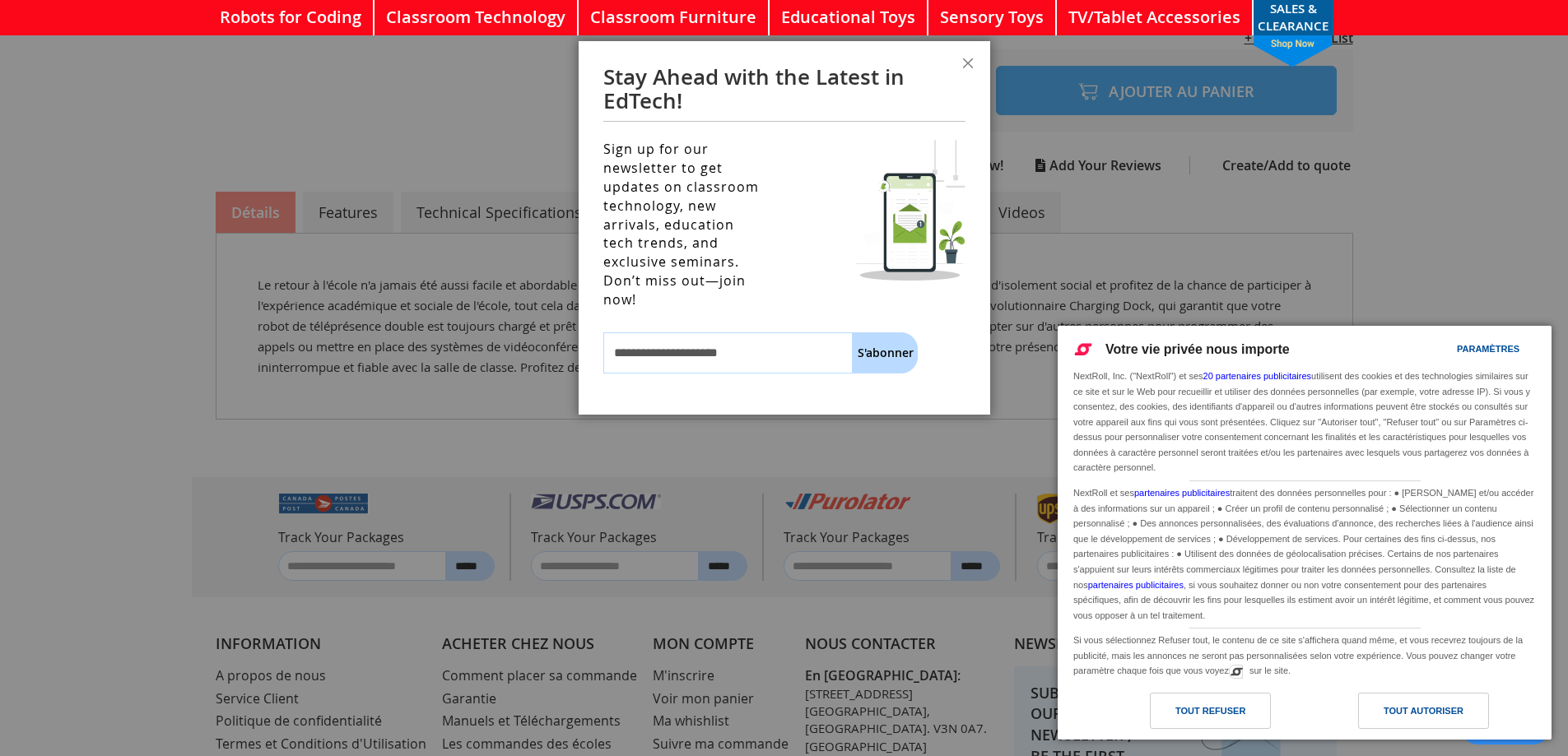
scroll to position [675, 0]
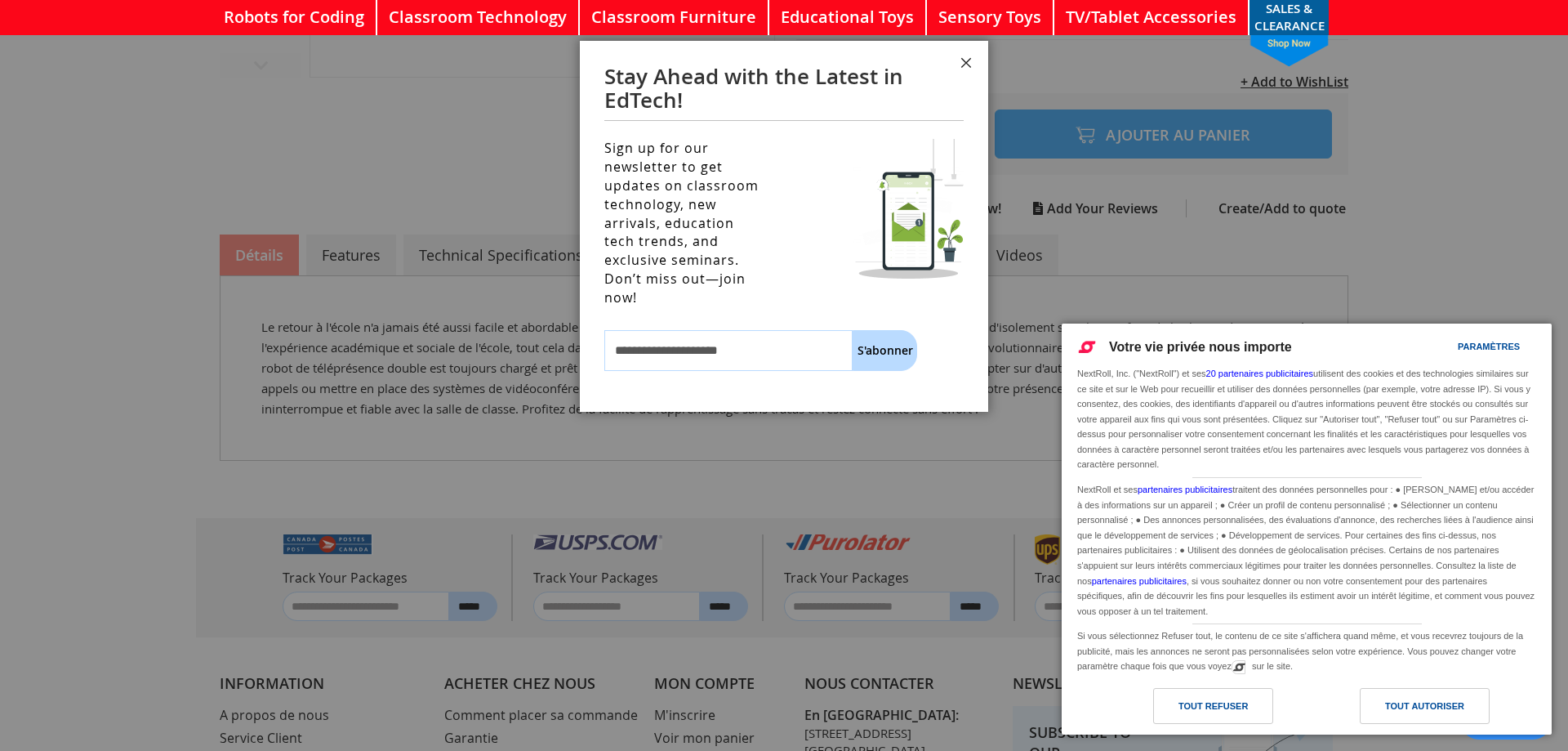
click at [974, 55] on button "Fermer" at bounding box center [966, 66] width 44 height 49
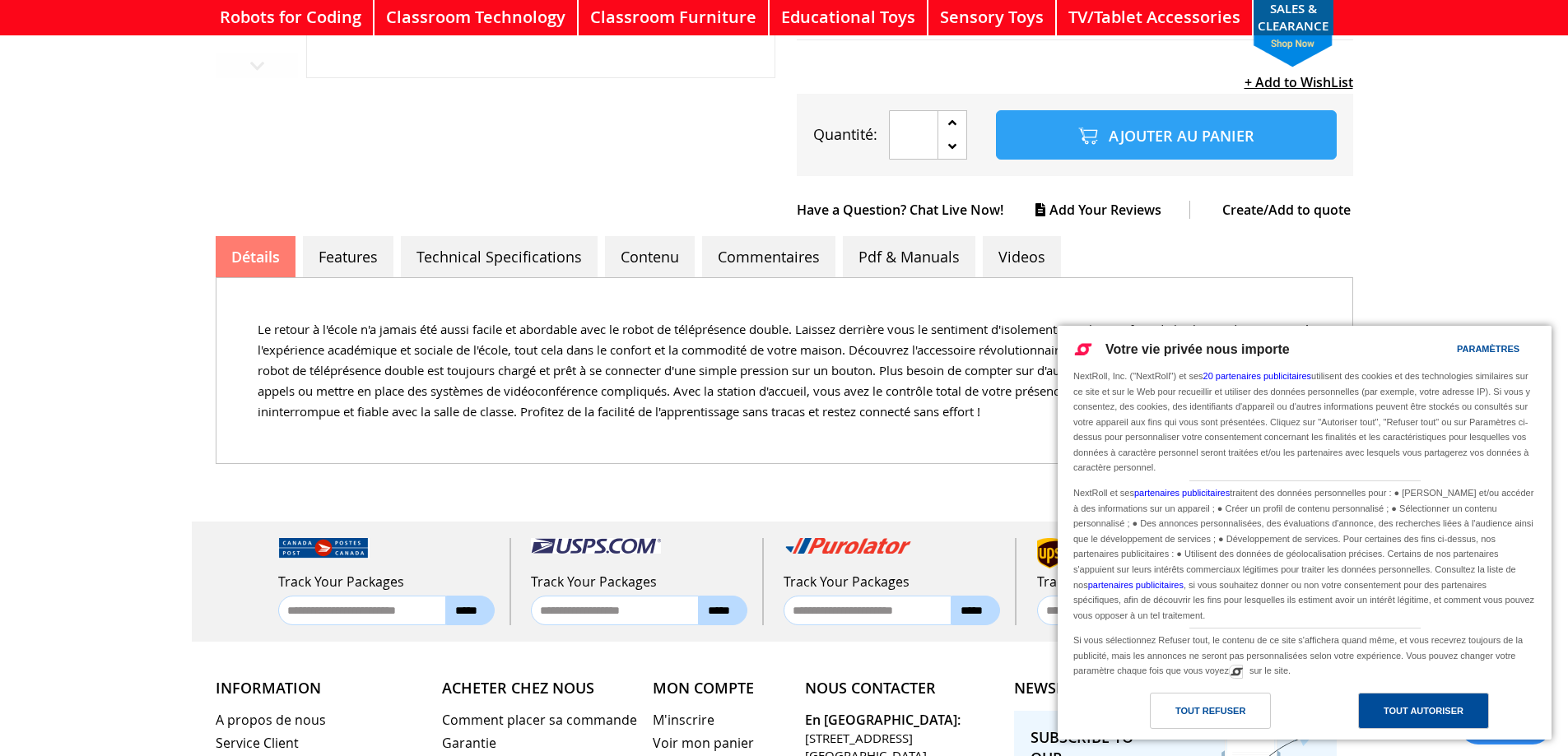
click at [1432, 705] on div "Tout autoriser" at bounding box center [1423, 711] width 80 height 18
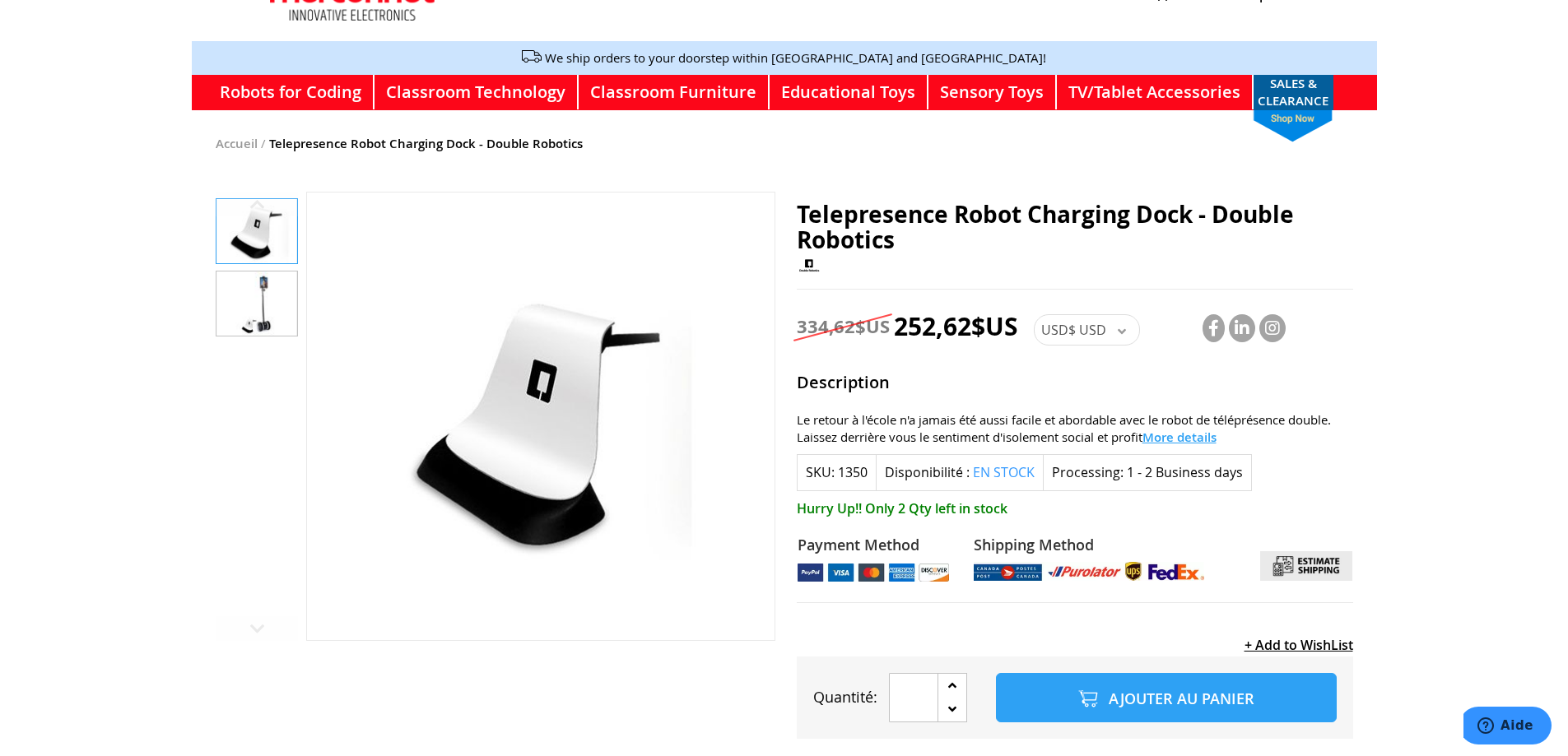
scroll to position [119, 0]
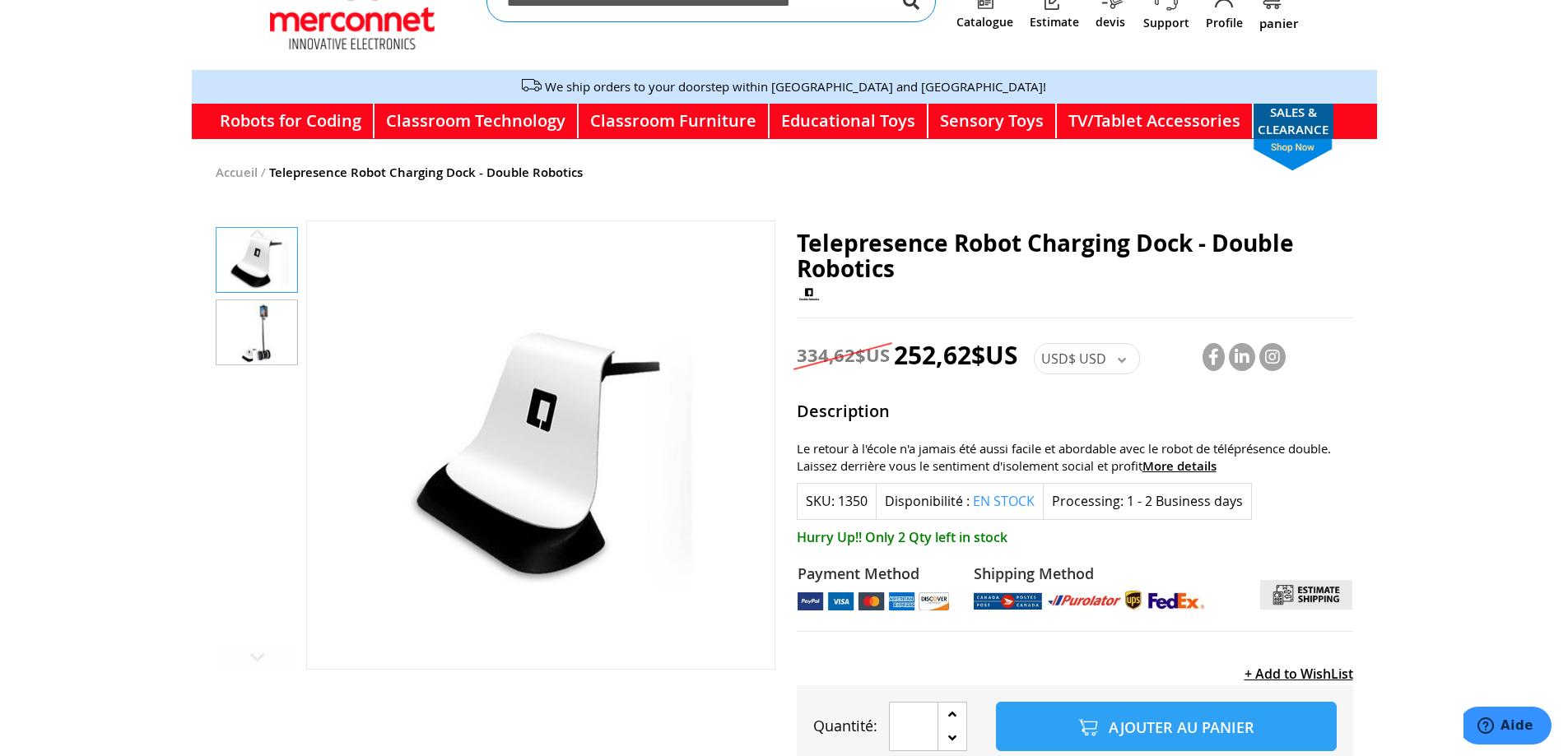
click at [1187, 457] on span "More details" at bounding box center [1179, 466] width 74 height 18
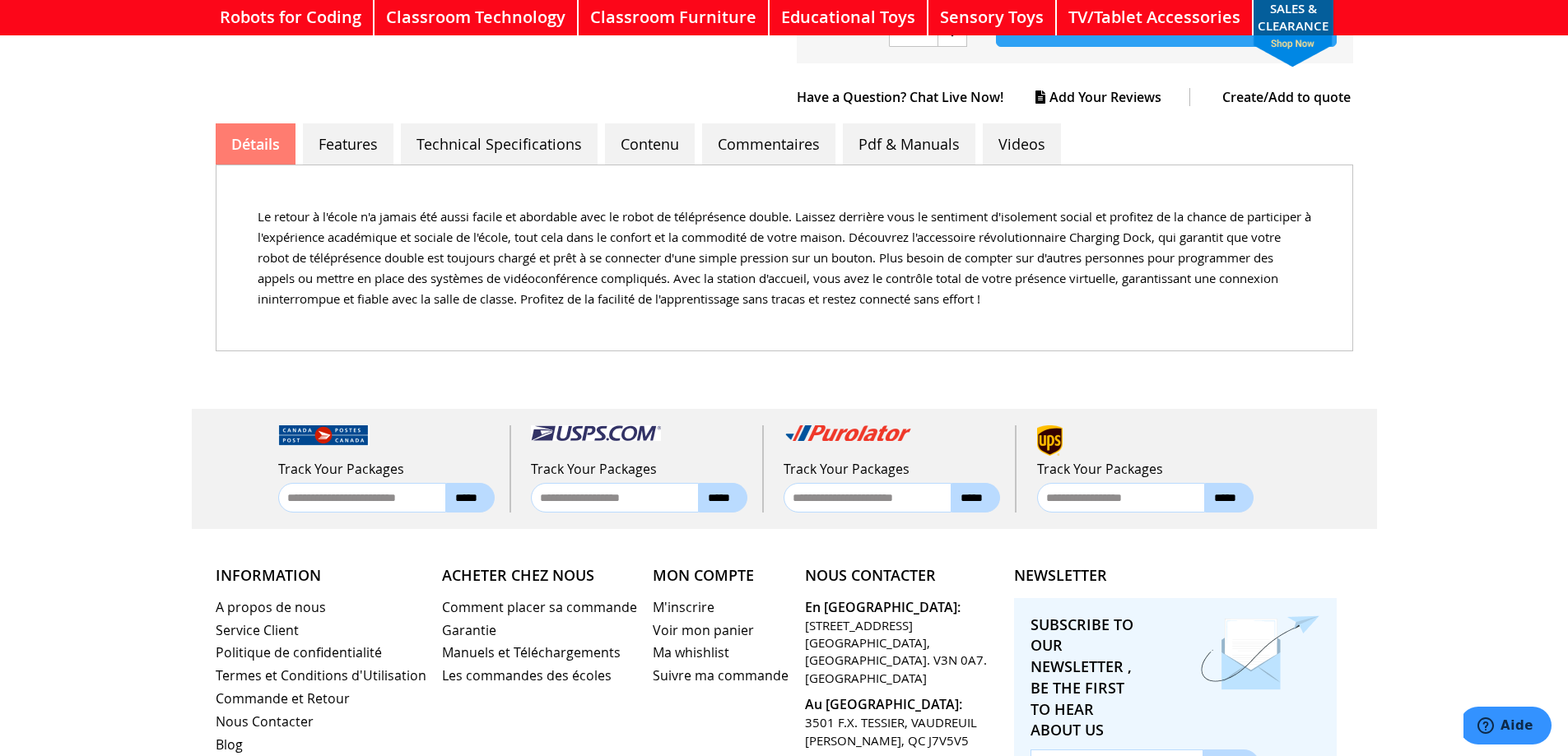
scroll to position [441, 0]
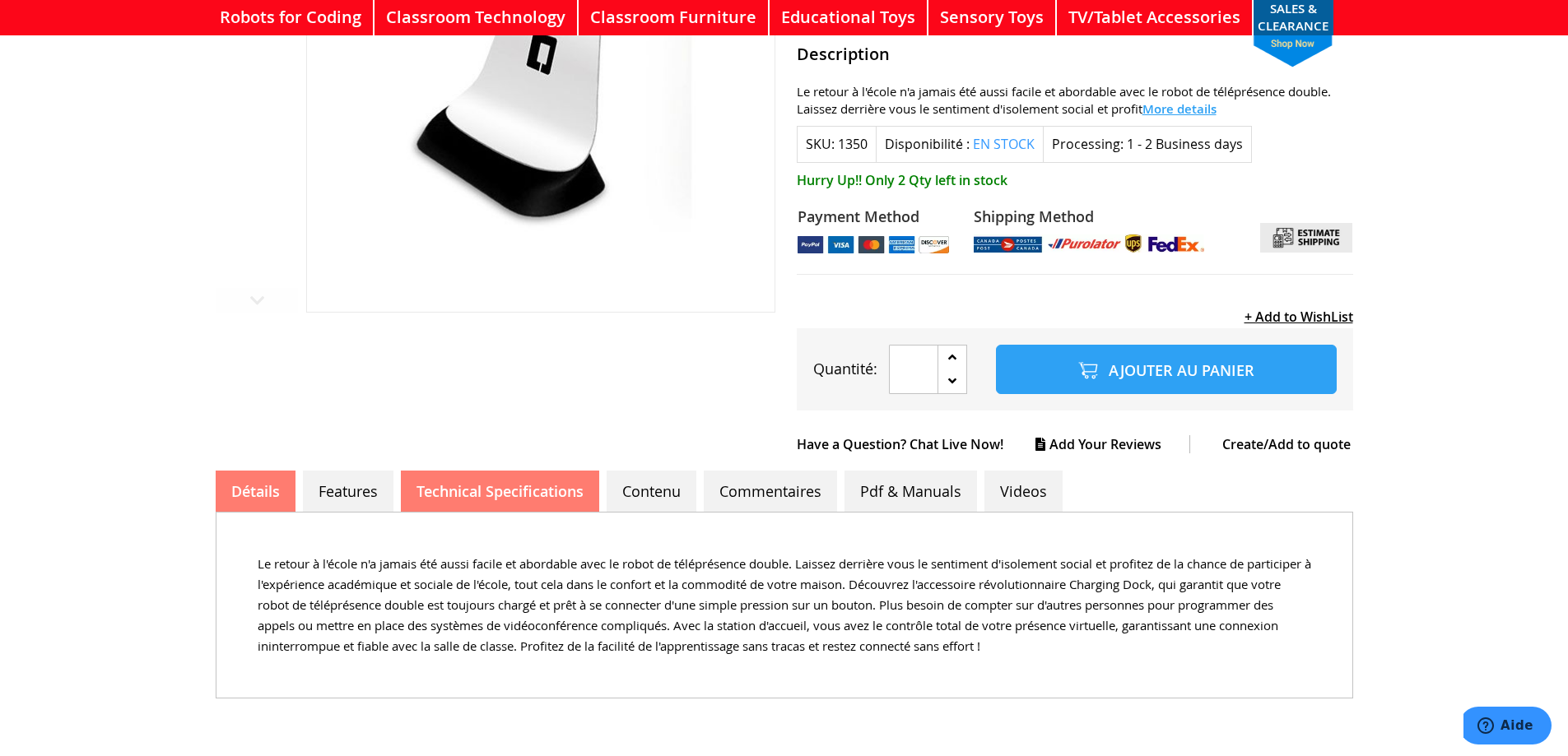
click at [461, 476] on link "Technical Specifications" at bounding box center [499, 490] width 198 height 41
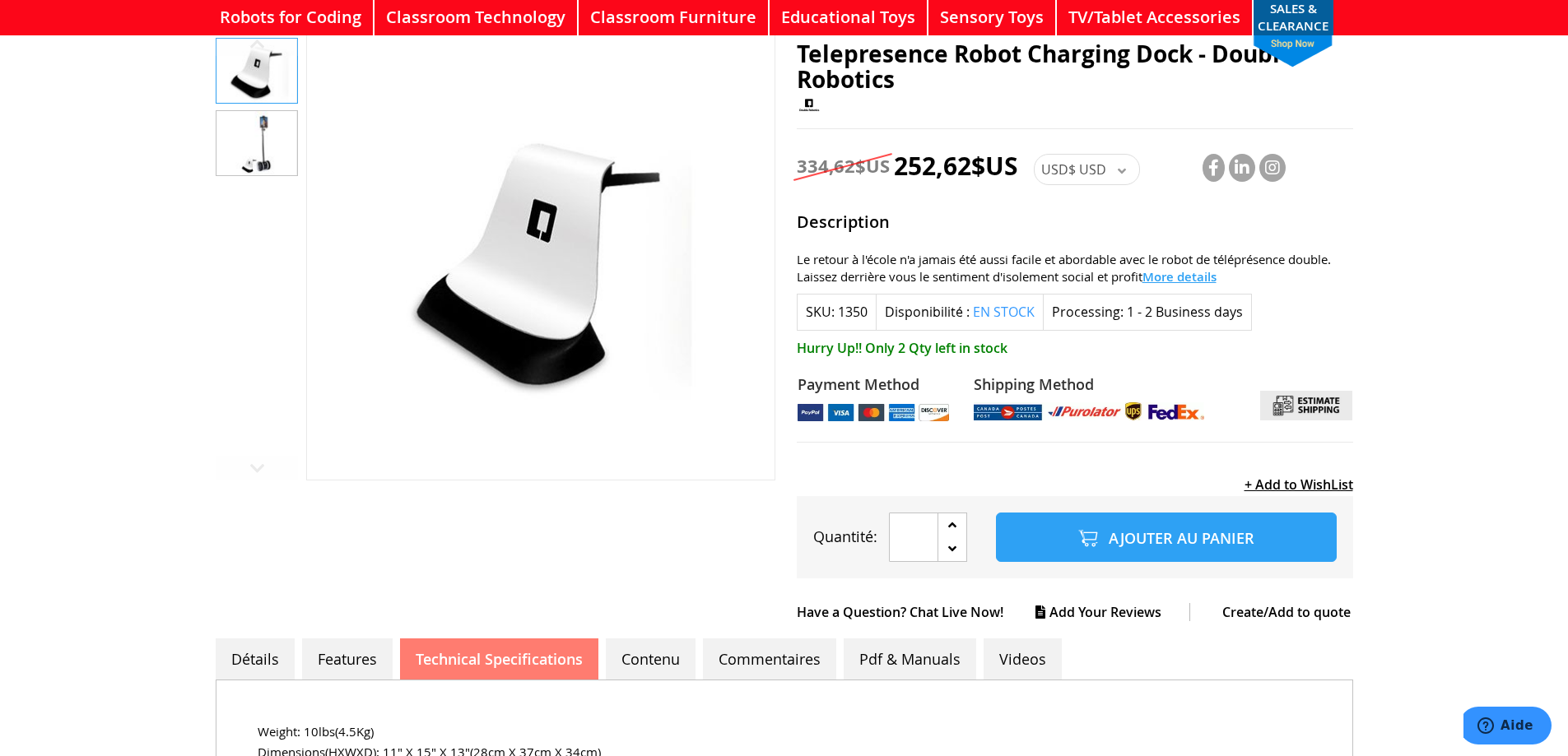
scroll to position [195, 0]
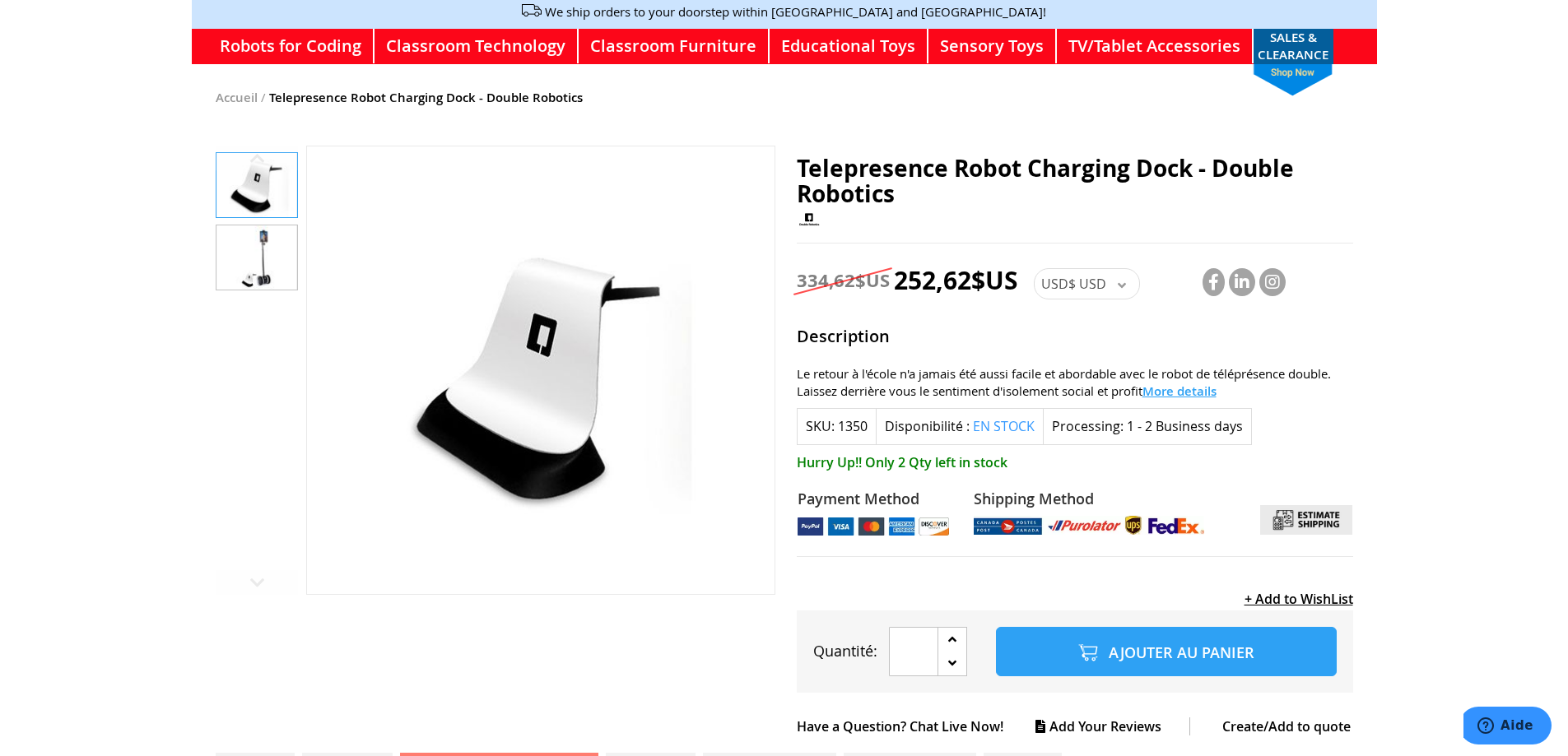
click at [265, 247] on img "Telepresence Robot Charging Dock - Double Robotics" at bounding box center [256, 257] width 80 height 65
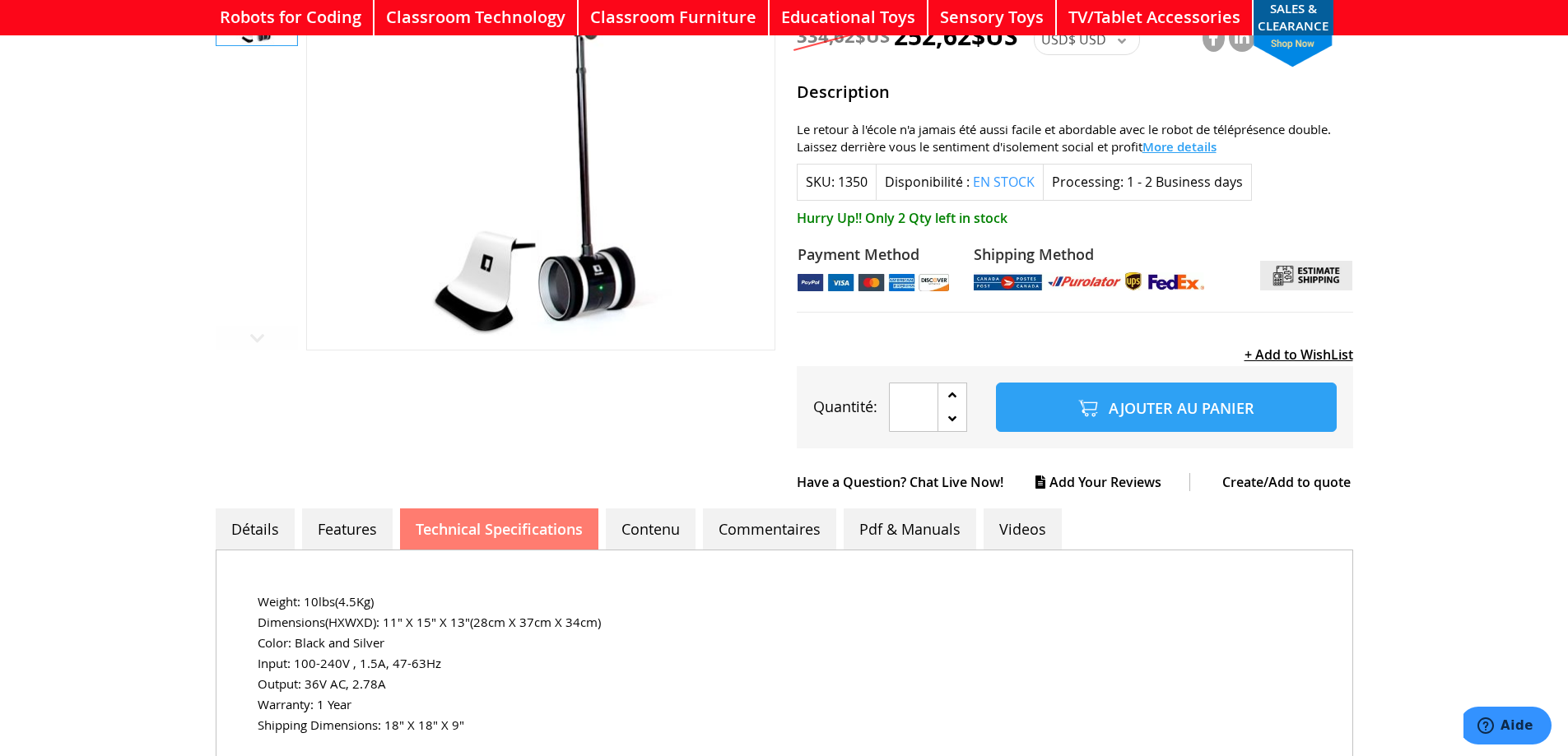
scroll to position [441, 0]
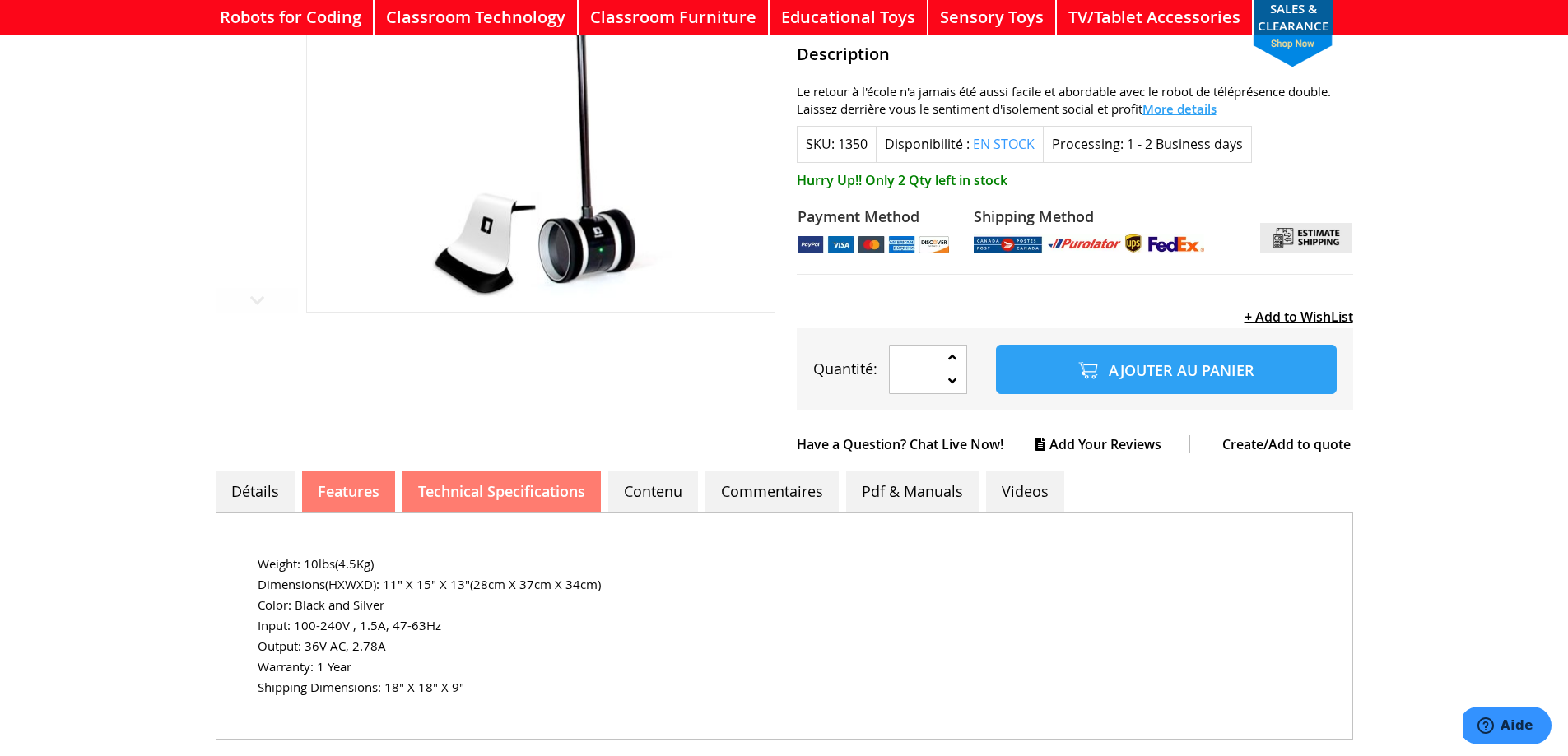
click at [348, 474] on link "Features" at bounding box center [348, 490] width 93 height 41
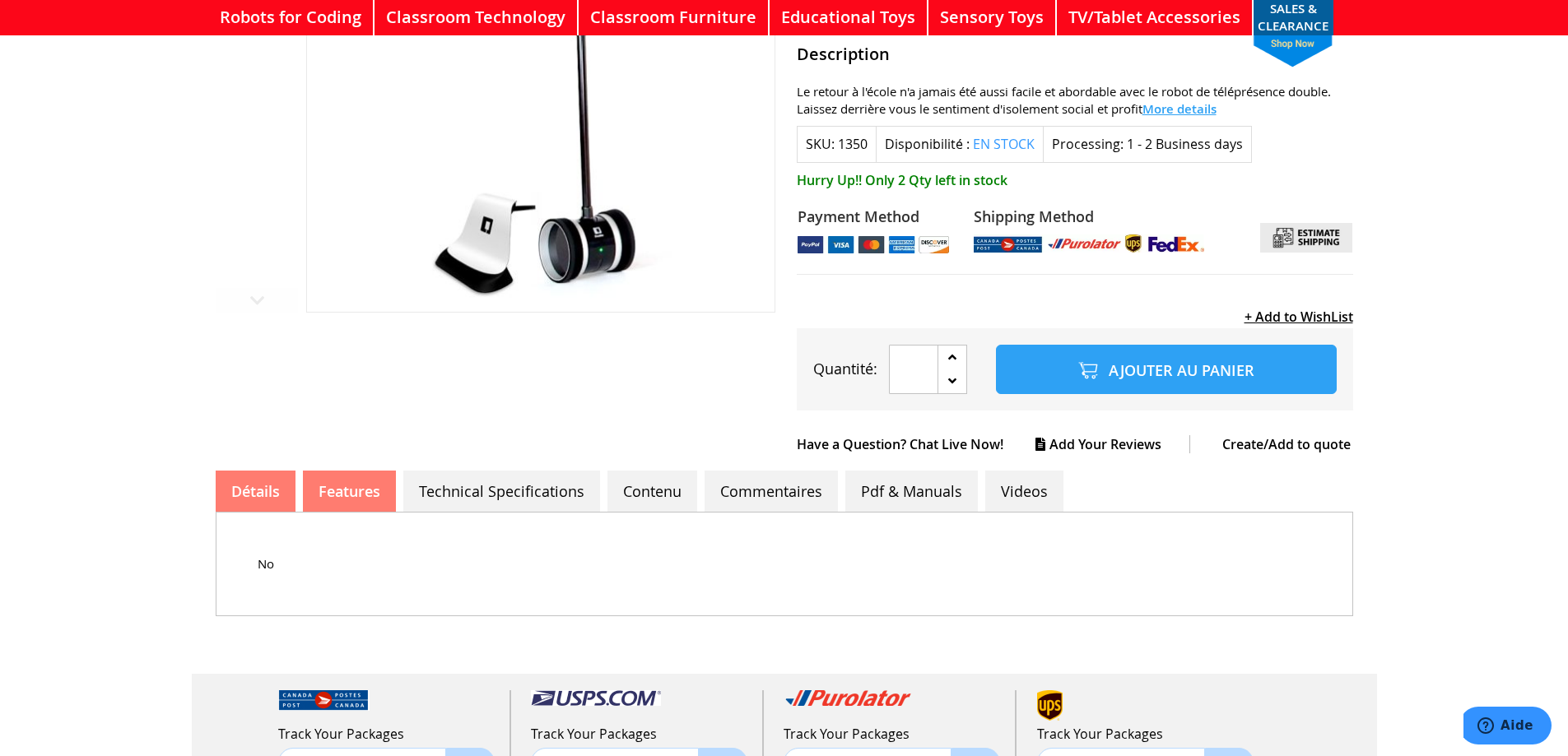
click at [288, 473] on link "Détails" at bounding box center [255, 490] width 80 height 41
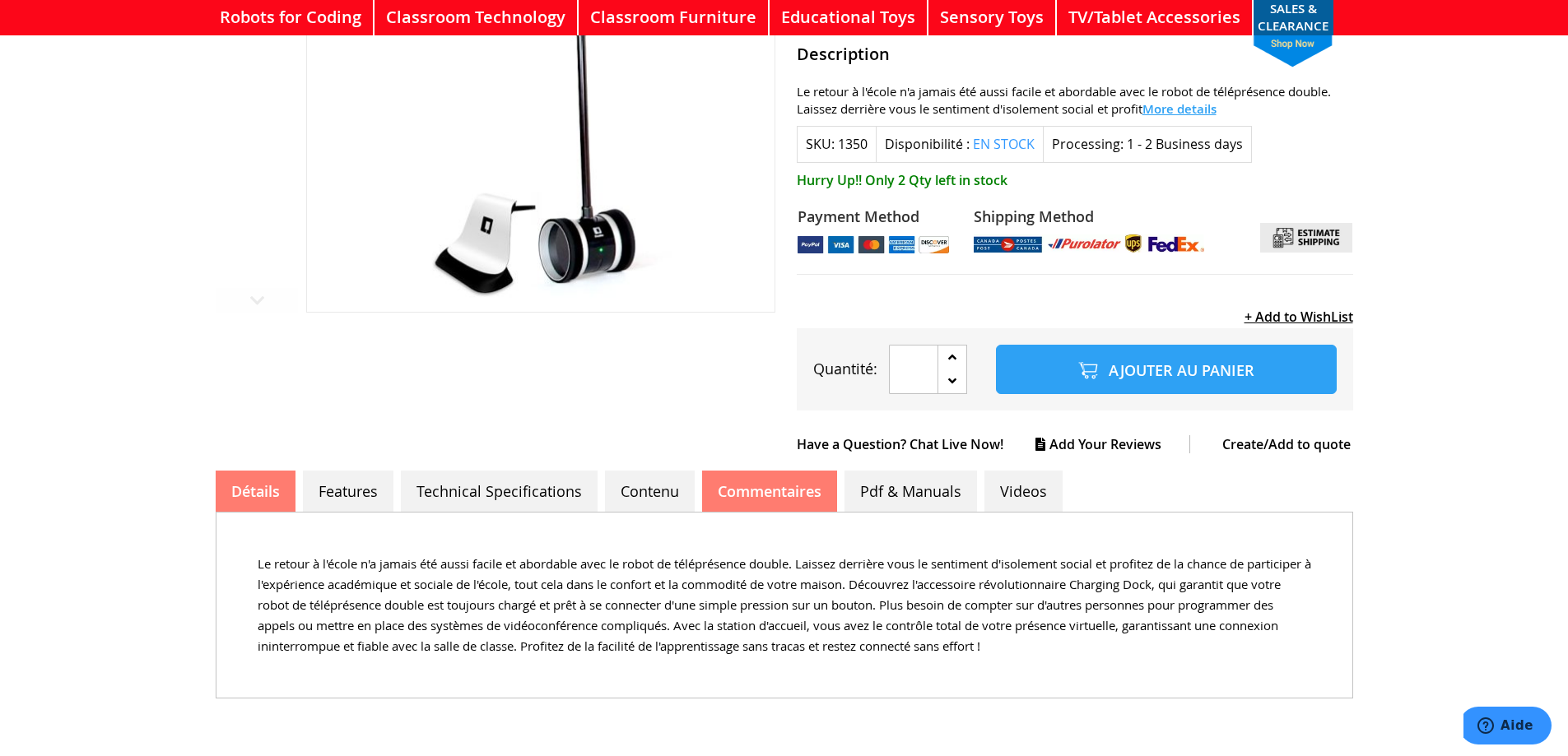
click at [817, 491] on link "Commentaires" at bounding box center [769, 490] width 135 height 41
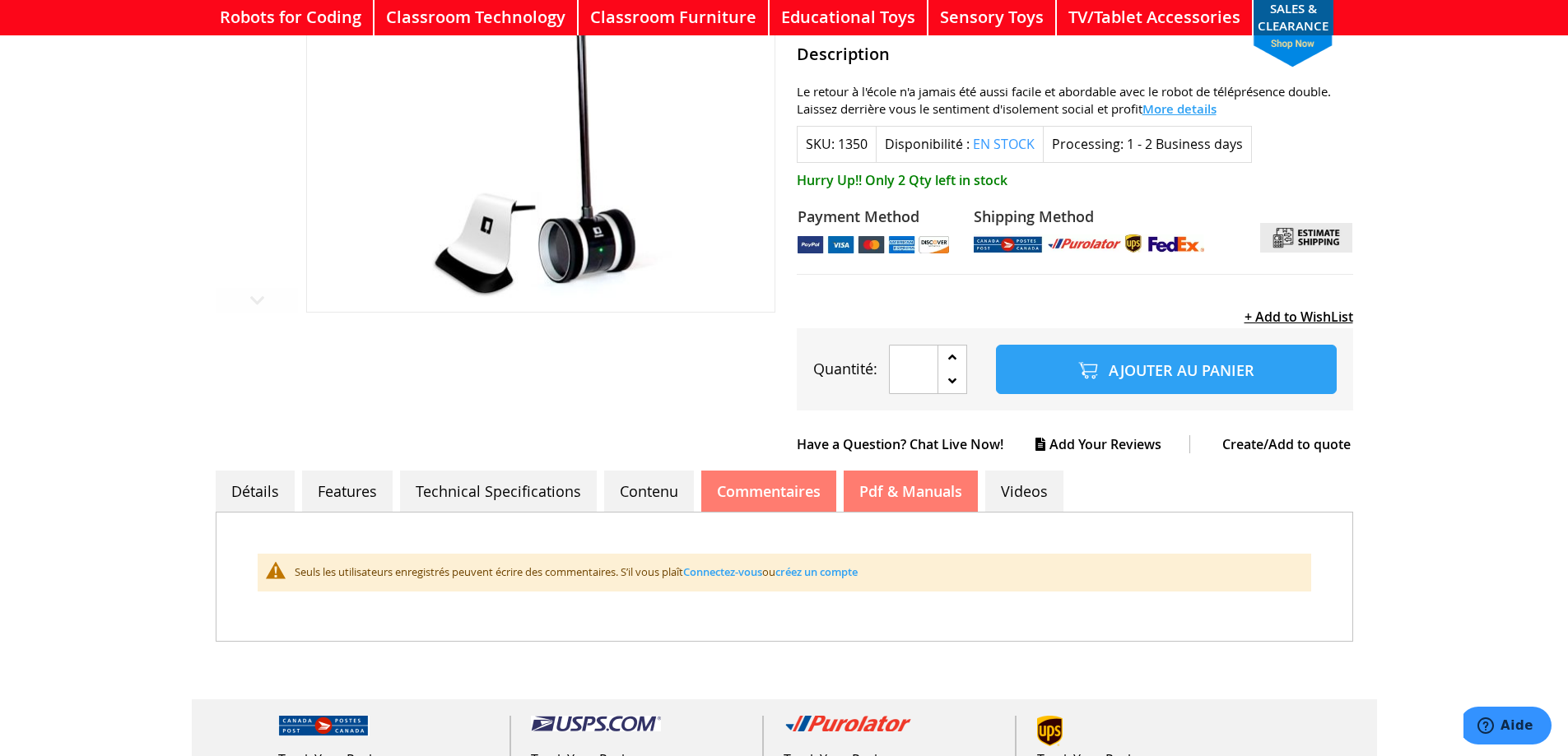
click at [925, 485] on link "Pdf & Manuals" at bounding box center [909, 490] width 134 height 41
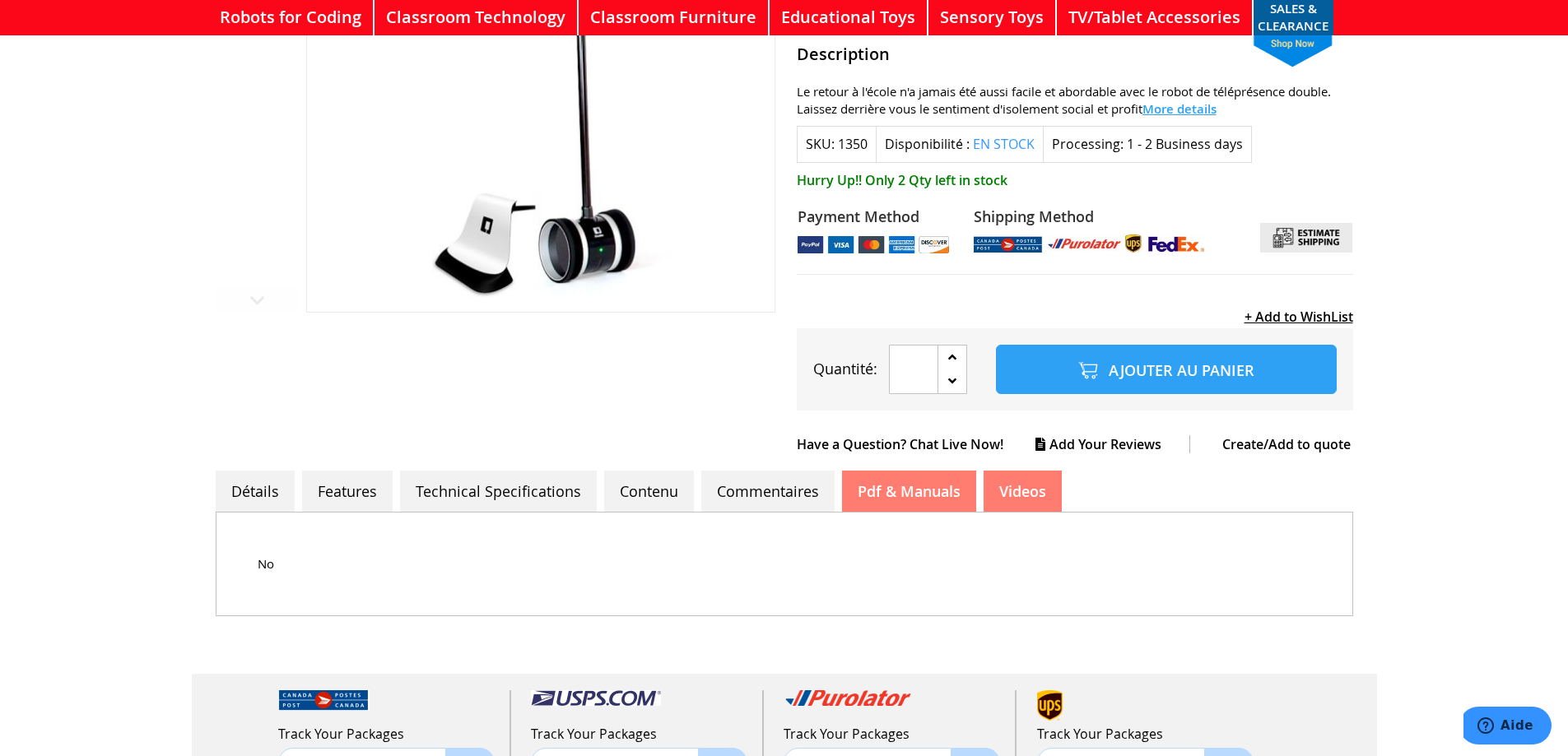
click at [983, 470] on link "Videos" at bounding box center [1022, 490] width 78 height 41
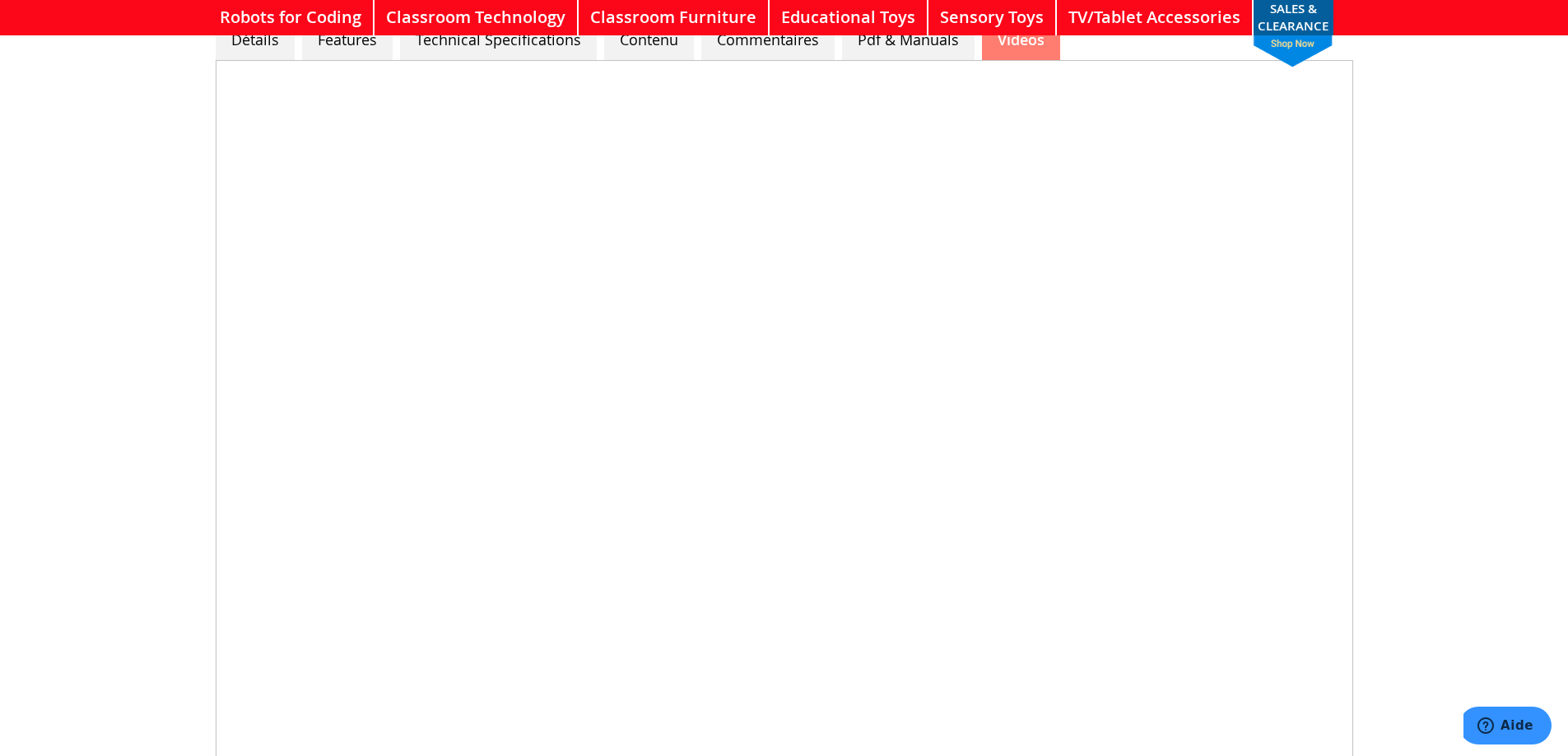
scroll to position [899, 0]
